Goal: Task Accomplishment & Management: Use online tool/utility

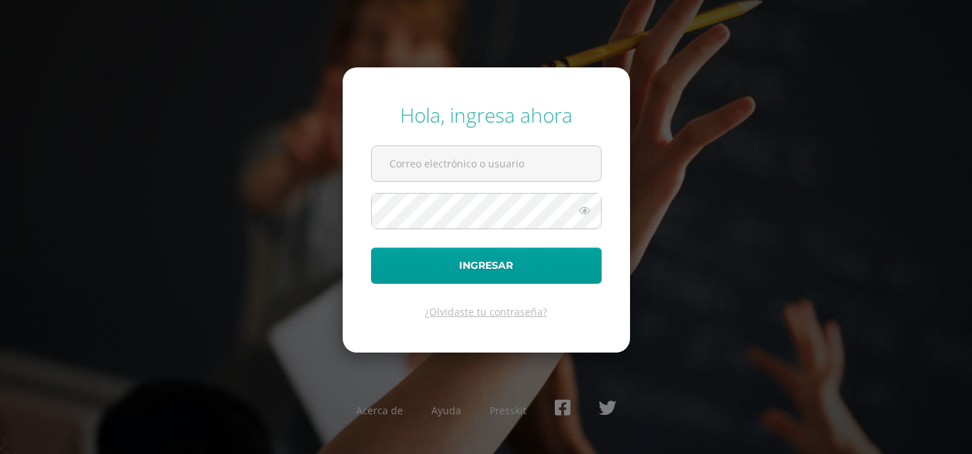
type input "2021402@laestrella.edu.gt"
click at [585, 206] on icon at bounding box center [584, 210] width 18 height 17
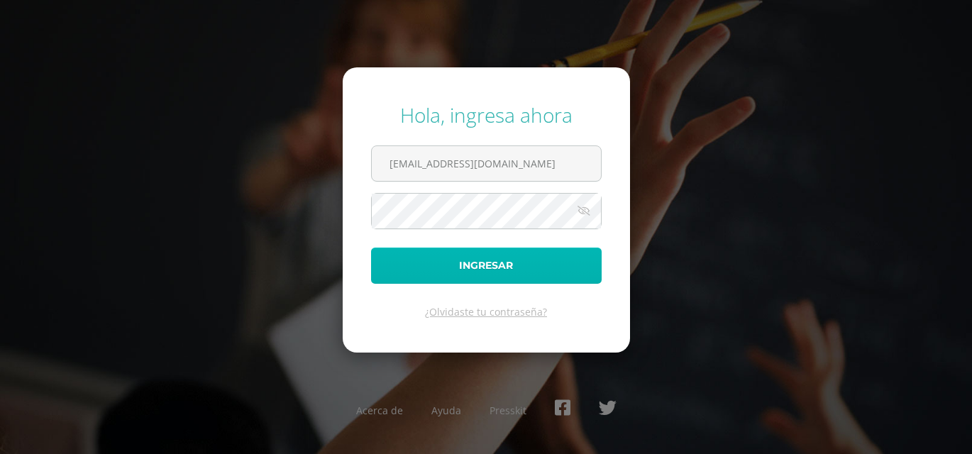
click at [530, 257] on button "Ingresar" at bounding box center [486, 266] width 231 height 36
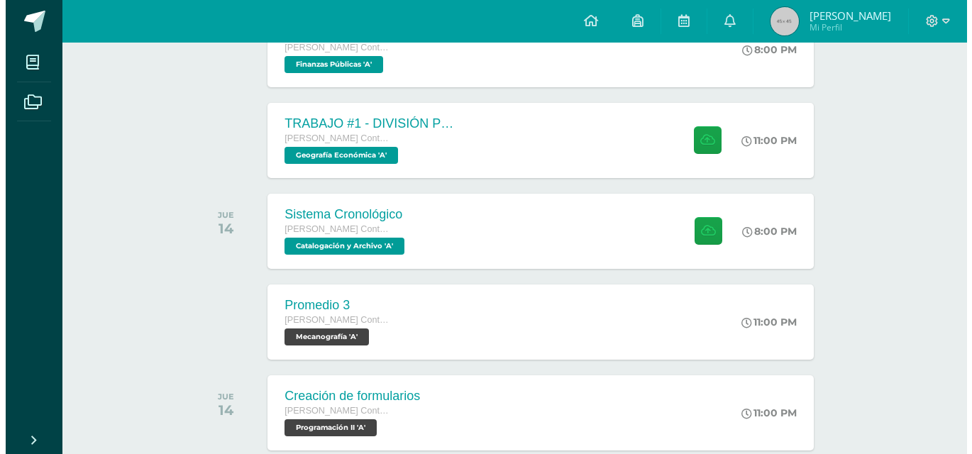
scroll to position [457, 0]
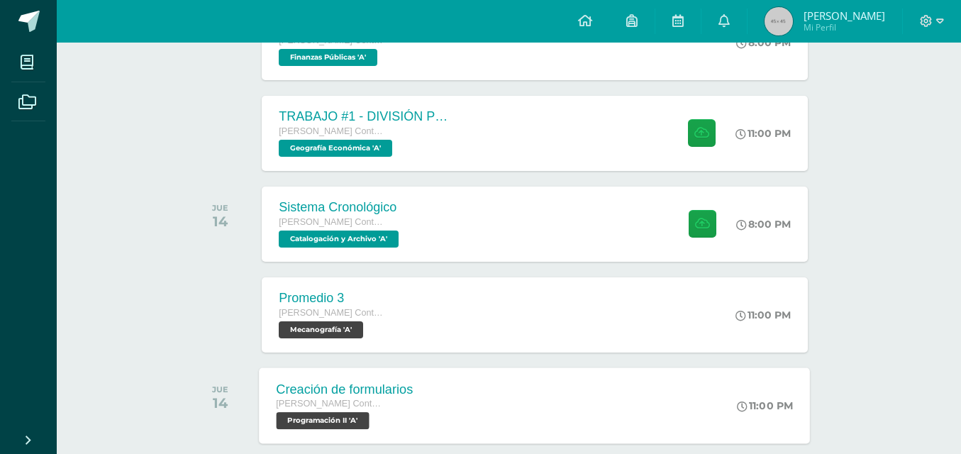
click at [675, 417] on div "Creación de formularios [PERSON_NAME] con Orientación en Computación Programaci…" at bounding box center [535, 405] width 551 height 76
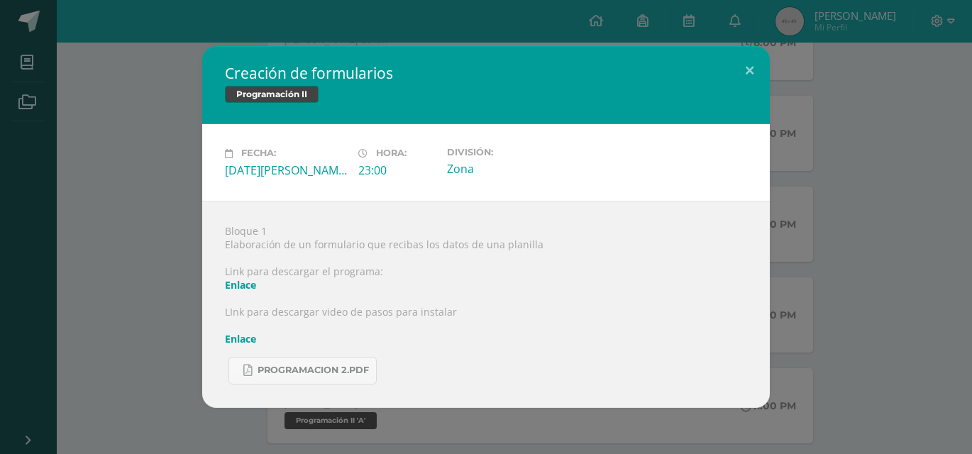
click at [244, 285] on link "Enlace" at bounding box center [240, 284] width 31 height 13
